Goal: Find specific page/section: Find specific page/section

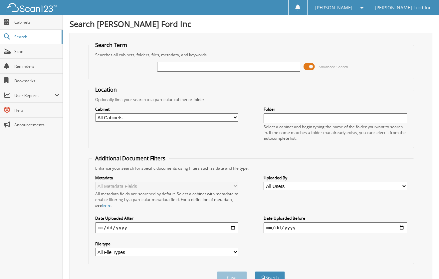
click at [199, 60] on div "Advanced Search" at bounding box center [251, 67] width 319 height 18
click at [194, 68] on input "text" at bounding box center [229, 67] width 144 height 10
type input "375081"
click at [255, 271] on button "Search" at bounding box center [270, 277] width 30 height 12
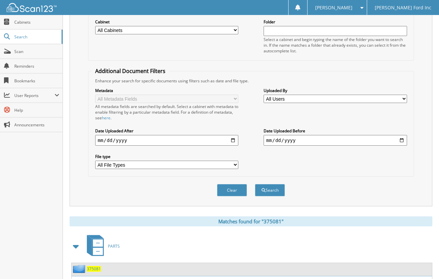
scroll to position [142, 0]
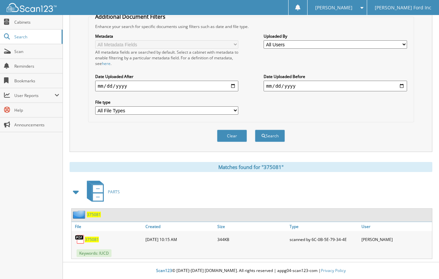
click at [89, 239] on span "375081" at bounding box center [92, 240] width 14 height 6
click at [94, 241] on span "375081" at bounding box center [92, 240] width 14 height 6
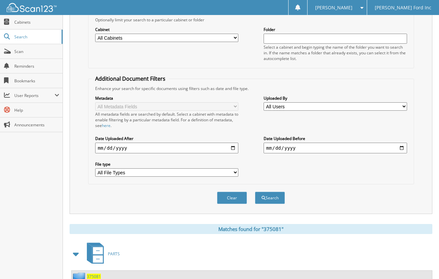
scroll to position [0, 0]
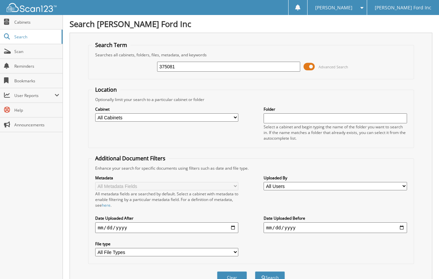
drag, startPoint x: 187, startPoint y: 65, endPoint x: 104, endPoint y: 59, distance: 83.8
click at [104, 60] on div "375081 Advanced Search" at bounding box center [251, 67] width 319 height 18
type input "3"
type input "512563"
click at [255, 271] on button "Search" at bounding box center [270, 277] width 30 height 12
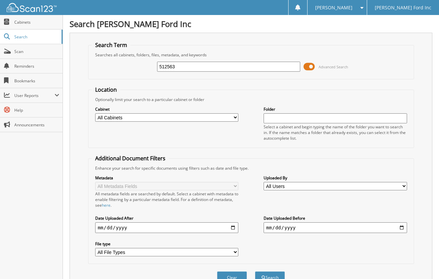
click at [353, 6] on span "[PERSON_NAME]" at bounding box center [334, 8] width 37 height 4
click at [351, 34] on link "Logout" at bounding box center [337, 33] width 59 height 12
